Goal: Obtain resource: Download file/media

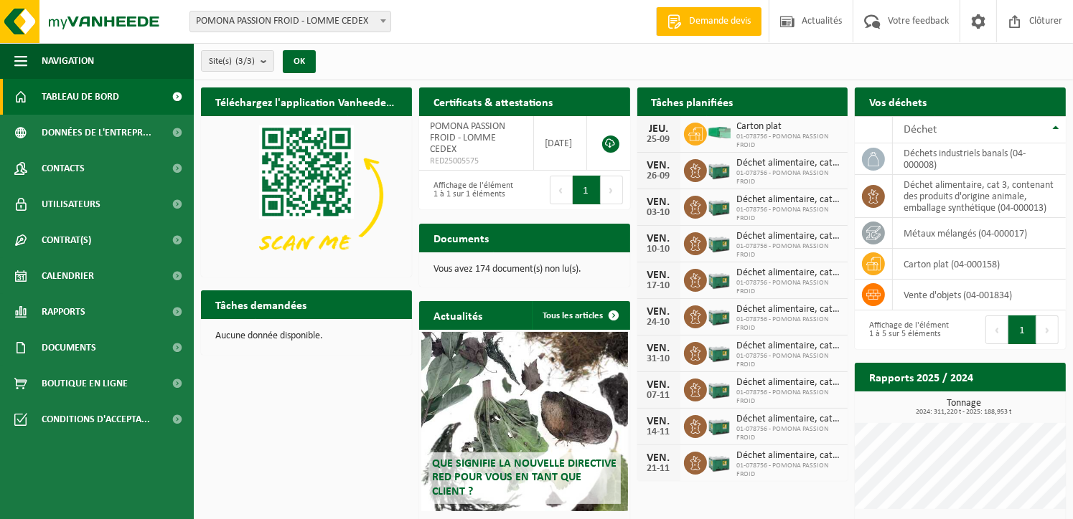
drag, startPoint x: 75, startPoint y: 272, endPoint x: 585, endPoint y: 237, distance: 512.1
click at [75, 272] on span "Calendrier" at bounding box center [68, 276] width 52 height 36
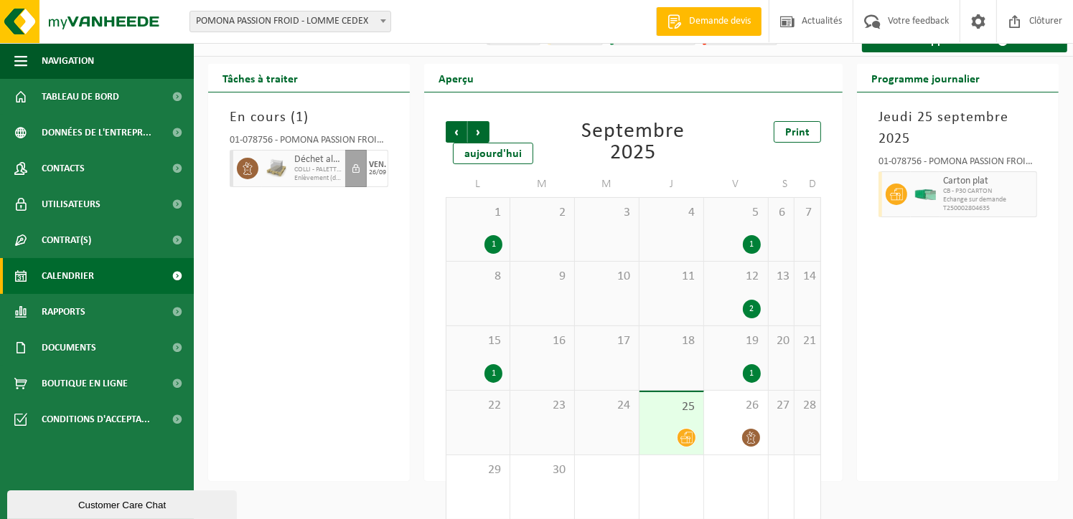
scroll to position [46, 0]
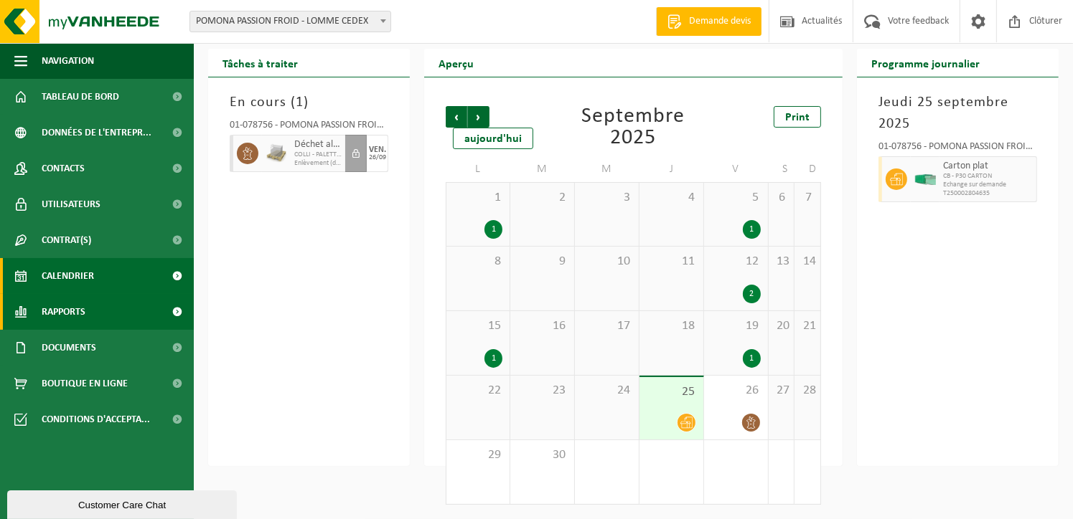
click at [178, 307] on span at bounding box center [177, 312] width 32 height 36
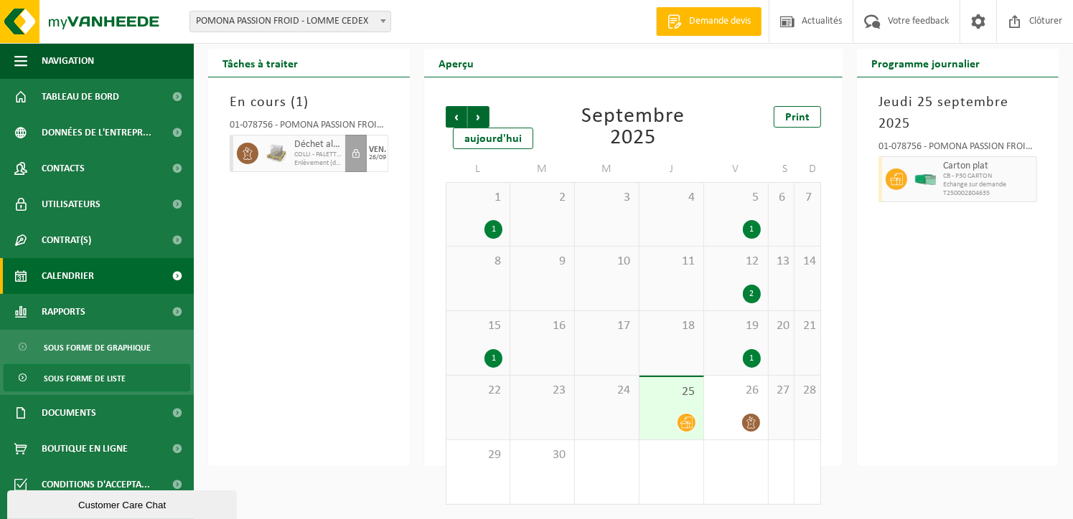
click at [98, 380] on span "Sous forme de liste" at bounding box center [85, 378] width 82 height 27
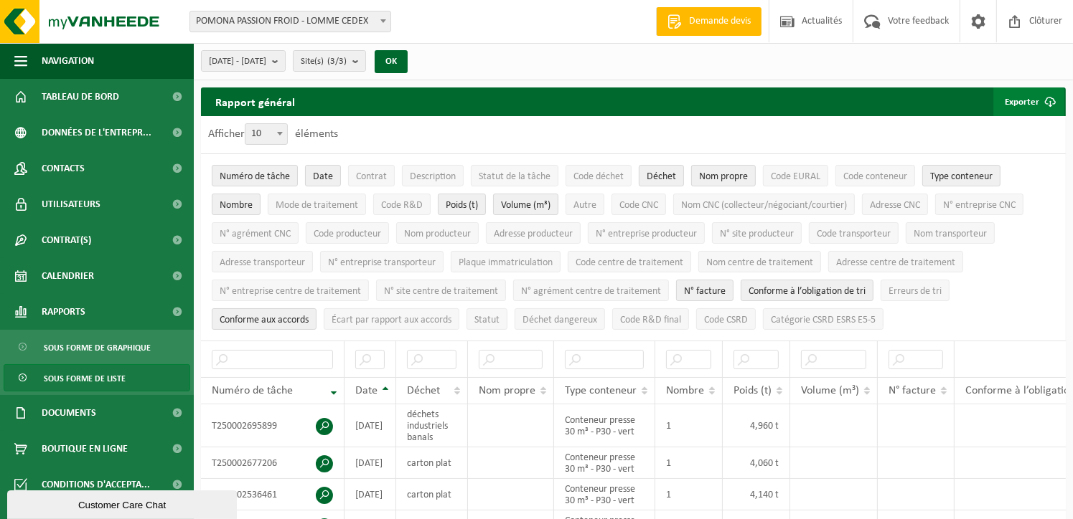
click at [1030, 105] on button "Exporter" at bounding box center [1028, 102] width 71 height 29
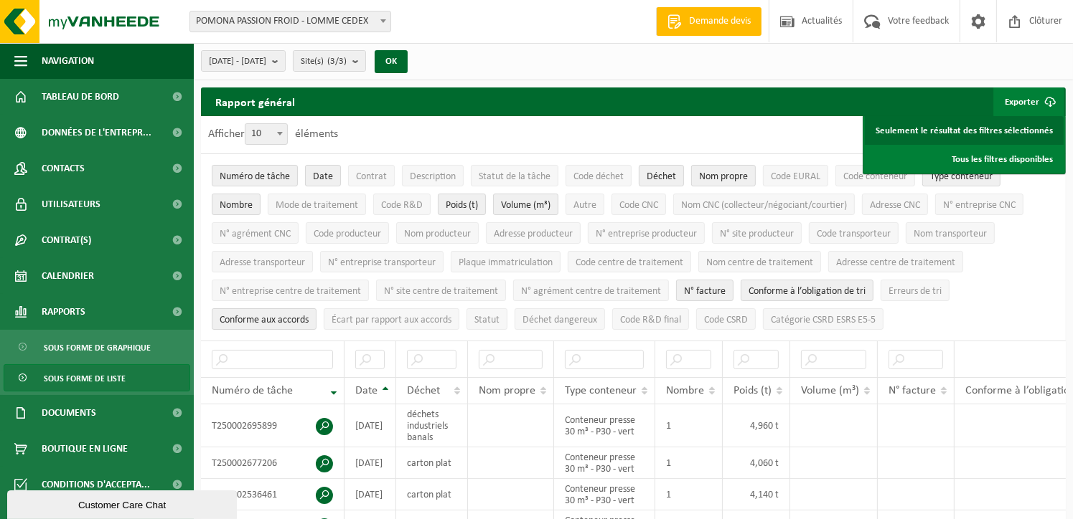
click at [1024, 136] on link "Seulement le résultat des filtres sélectionnés" at bounding box center [964, 130] width 199 height 29
